Goal: Information Seeking & Learning: Learn about a topic

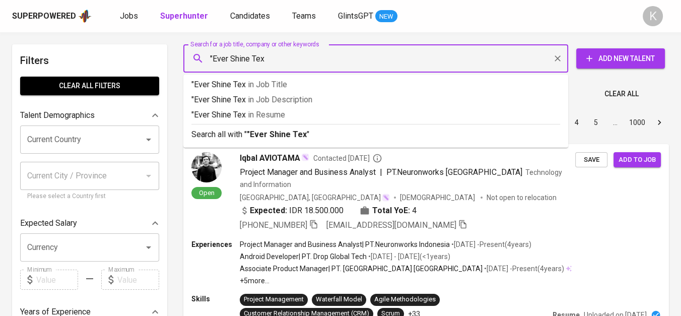
type input ""Ever Shine Tex""
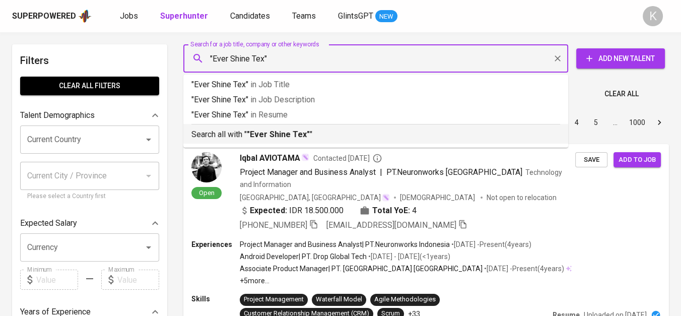
click at [295, 128] on div "Search all with " "Ever Shine Tex" "" at bounding box center [375, 132] width 369 height 17
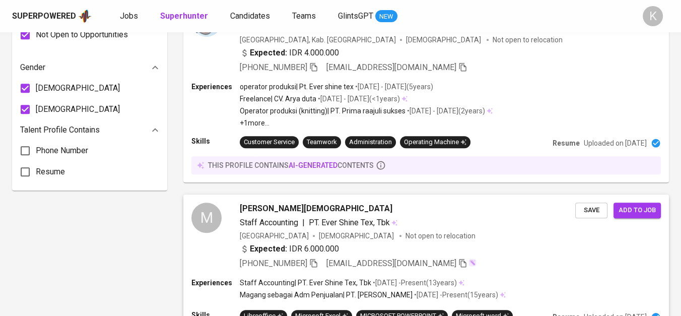
scroll to position [675, 0]
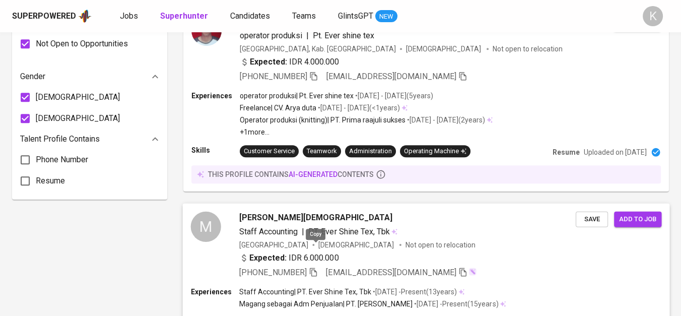
click at [316, 267] on icon "button" at bounding box center [313, 271] width 9 height 9
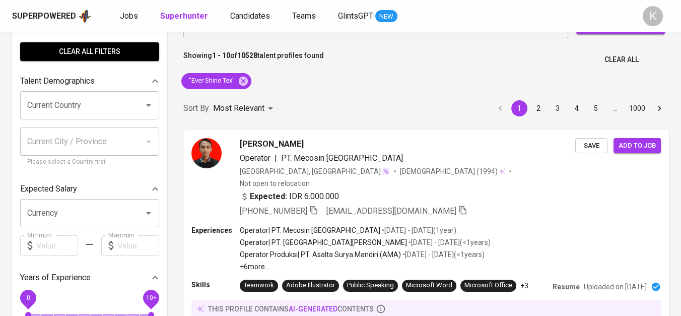
scroll to position [0, 0]
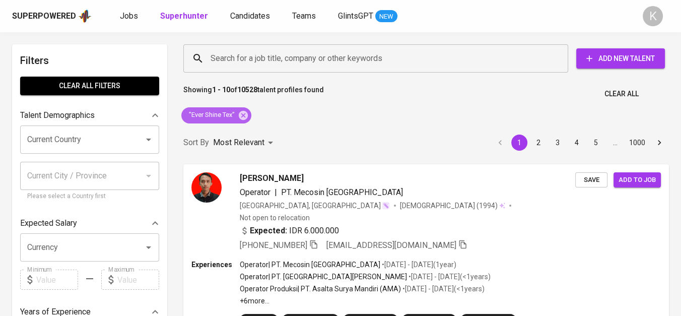
drag, startPoint x: 242, startPoint y: 117, endPoint x: 175, endPoint y: 3, distance: 132.5
click at [243, 112] on icon at bounding box center [243, 114] width 9 height 9
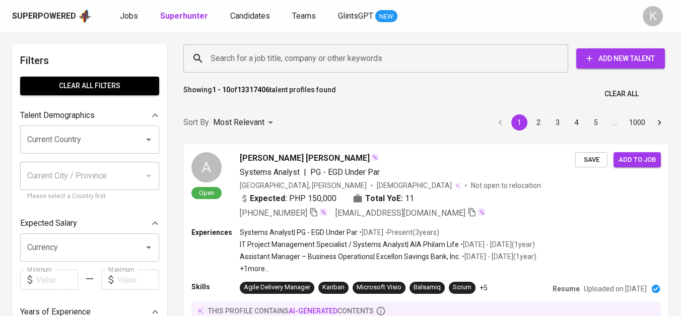
click at [324, 64] on input "Search for a job title, company or other keywords" at bounding box center [378, 58] width 340 height 19
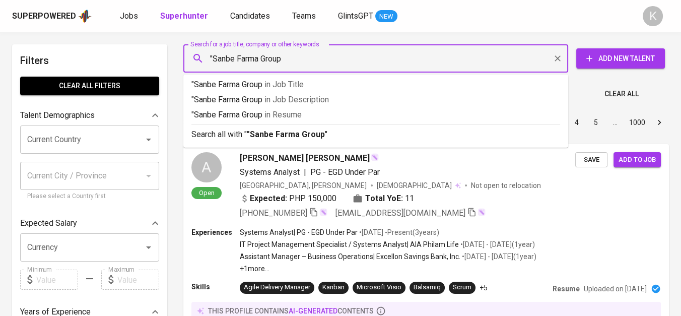
type input ""Sanbe Farma Group""
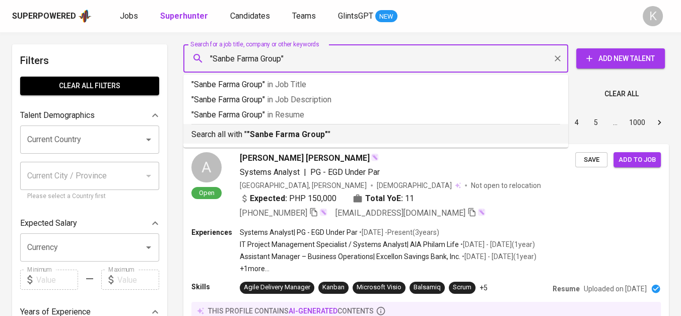
click at [323, 134] on b ""Sanbe Farma Group"" at bounding box center [287, 134] width 81 height 10
